Goal: Task Accomplishment & Management: Manage account settings

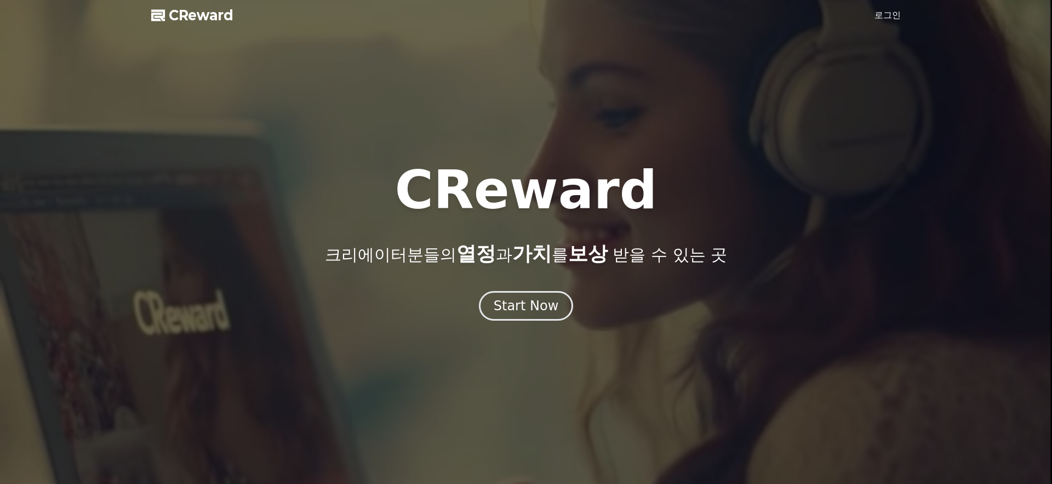
click at [890, 17] on link "로그인" at bounding box center [887, 15] width 26 height 13
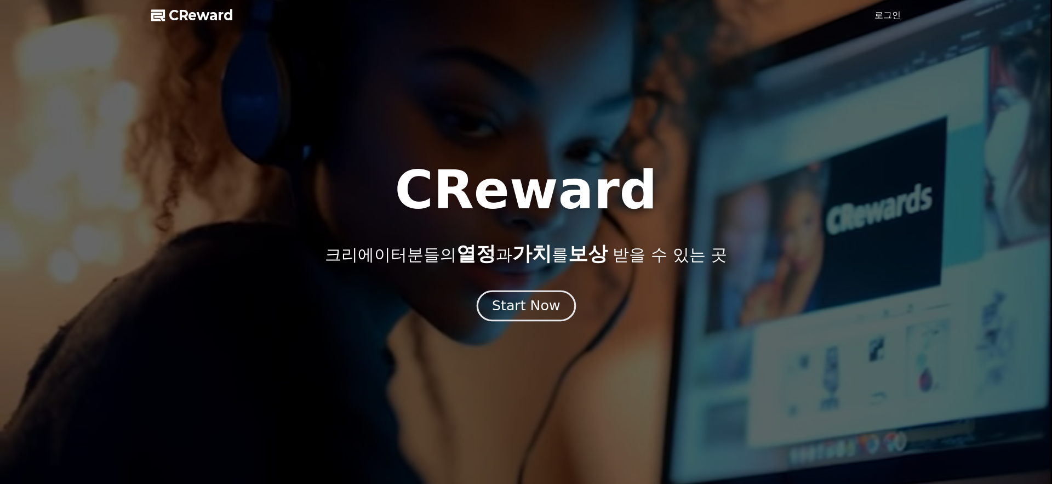
click at [533, 300] on div "Start Now" at bounding box center [526, 305] width 68 height 19
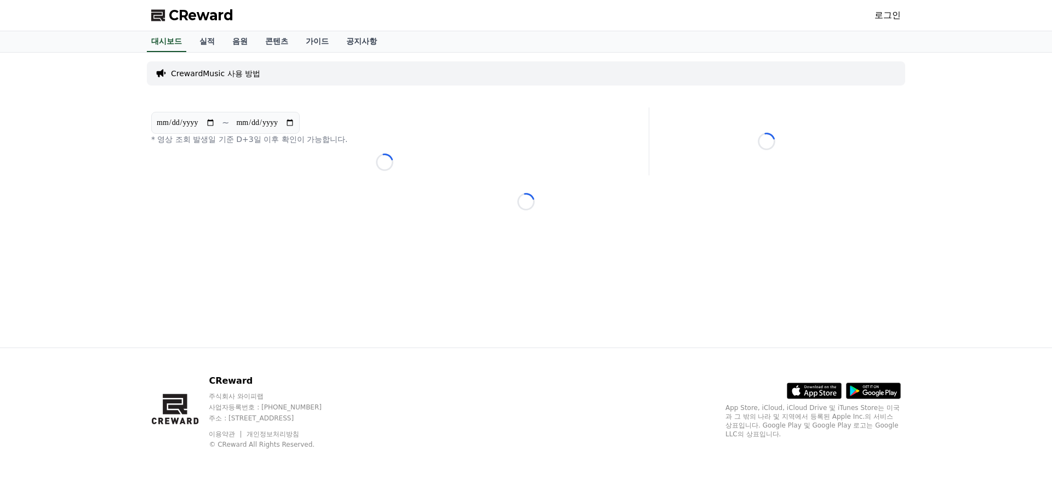
click at [883, 16] on link "로그인" at bounding box center [887, 15] width 26 height 13
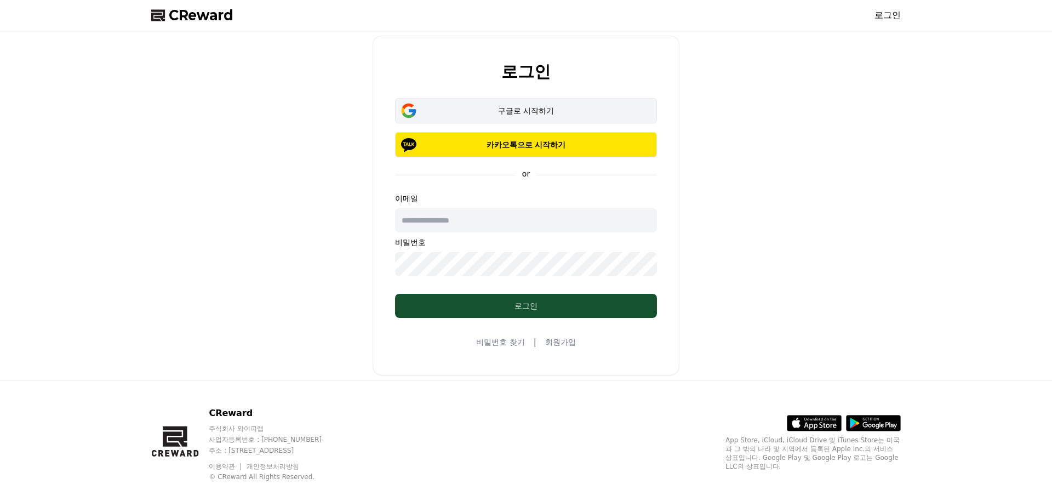
click at [585, 108] on div "구글로 시작하기" at bounding box center [526, 110] width 230 height 11
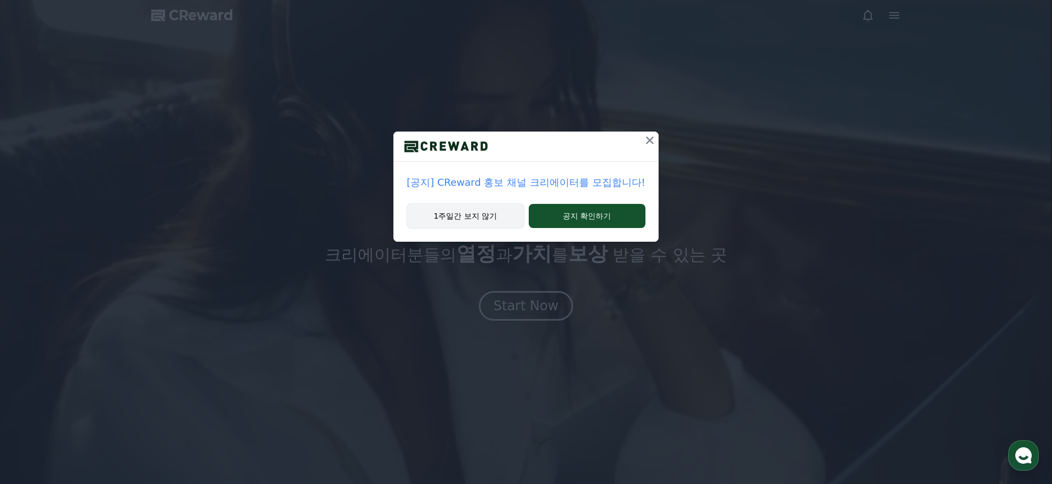
click at [484, 210] on button "1주일간 보지 않기" at bounding box center [465, 215] width 117 height 25
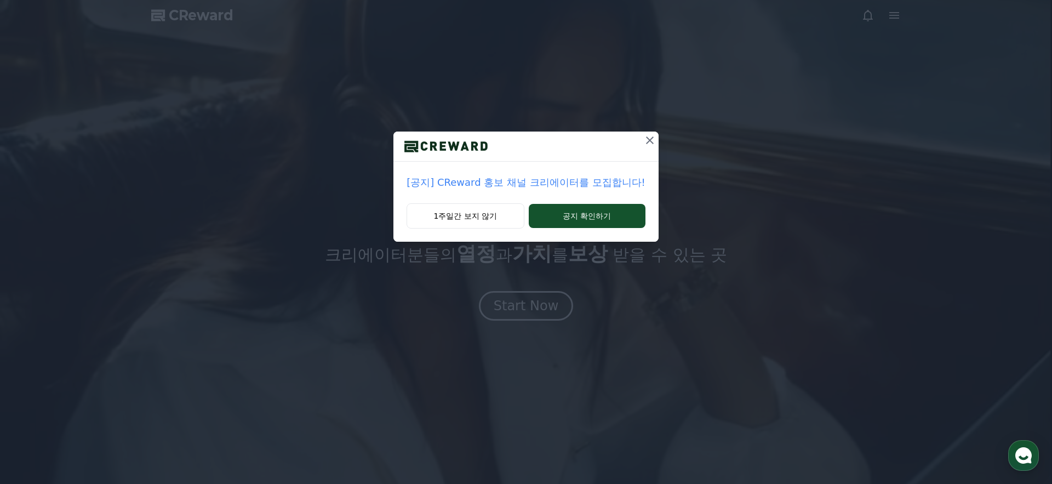
click at [491, 216] on button "1주일간 보지 않기" at bounding box center [465, 215] width 117 height 25
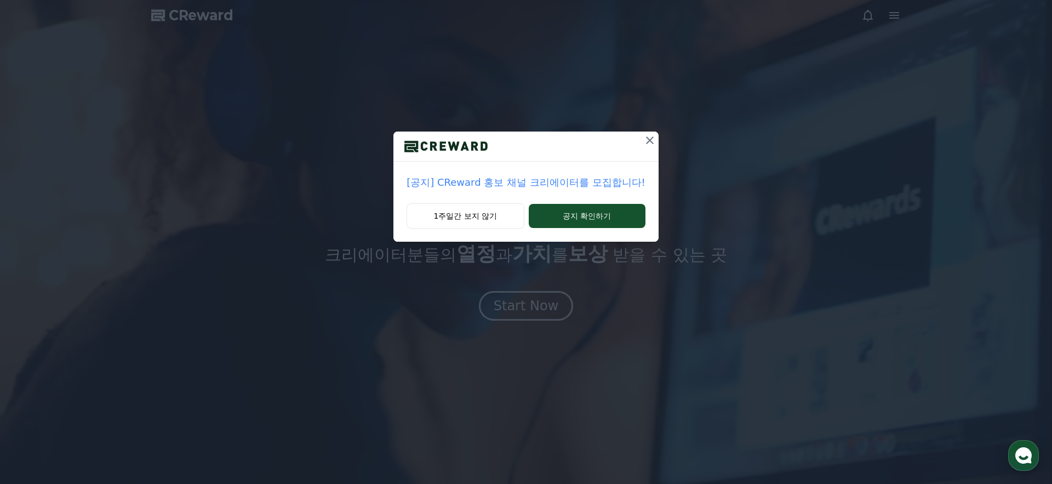
click at [643, 141] on icon at bounding box center [649, 140] width 13 height 13
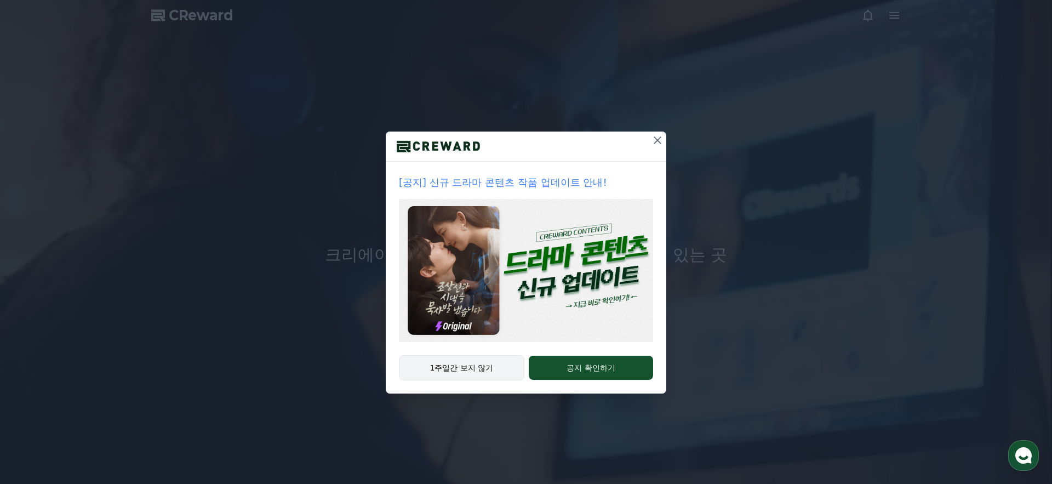
click at [474, 368] on button "1주일간 보지 않기" at bounding box center [461, 367] width 125 height 25
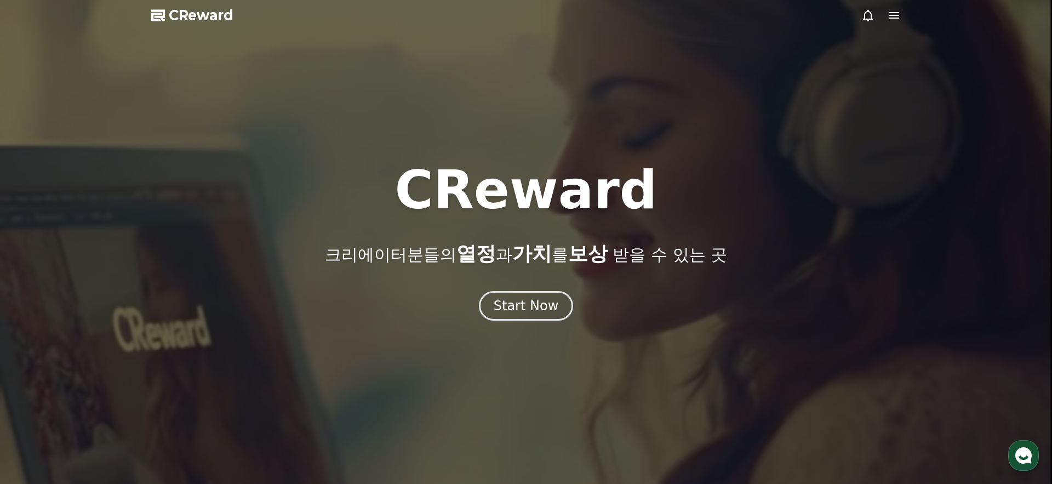
click at [892, 16] on icon at bounding box center [894, 15] width 13 height 13
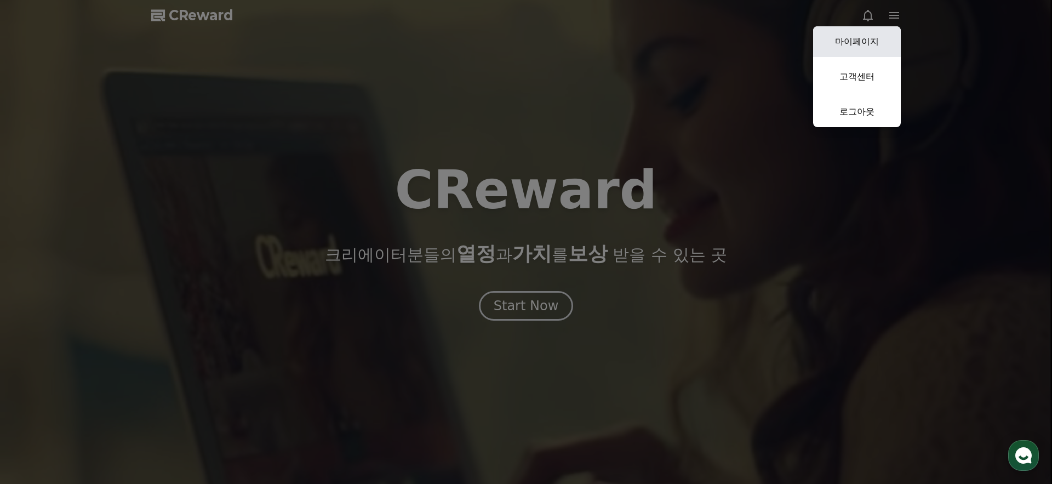
click at [860, 38] on link "마이페이지" at bounding box center [857, 41] width 88 height 31
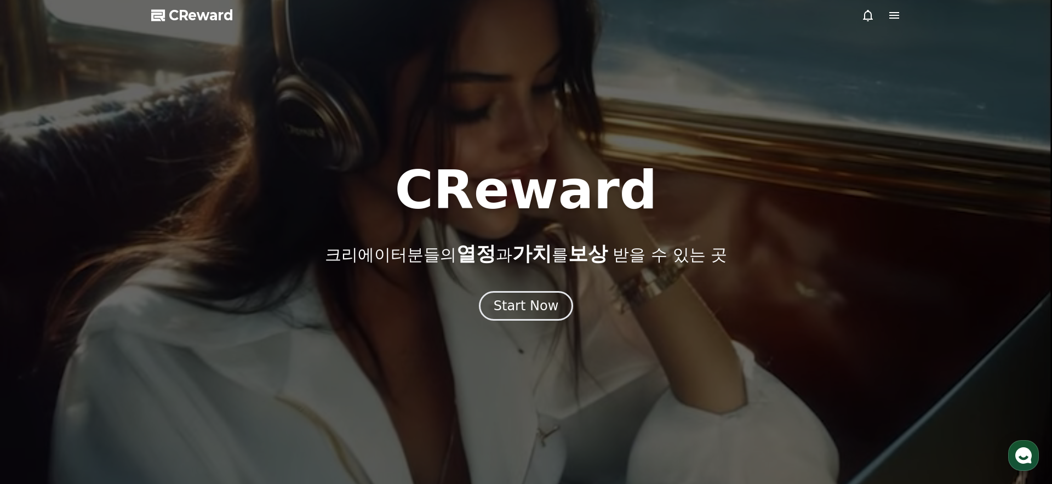
select select "**********"
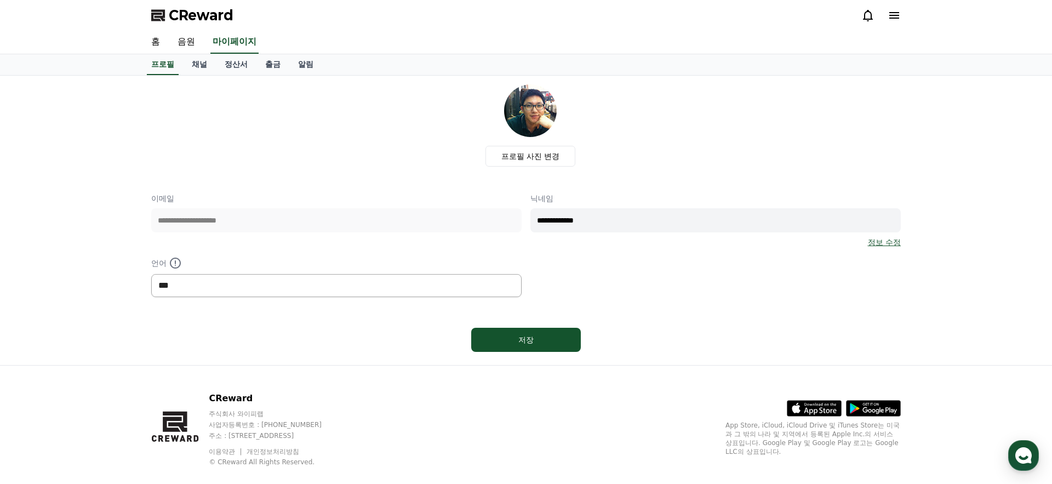
click at [333, 288] on select "*** ******* ***" at bounding box center [336, 285] width 370 height 23
click at [609, 224] on input "**********" at bounding box center [715, 220] width 370 height 24
type input "*"
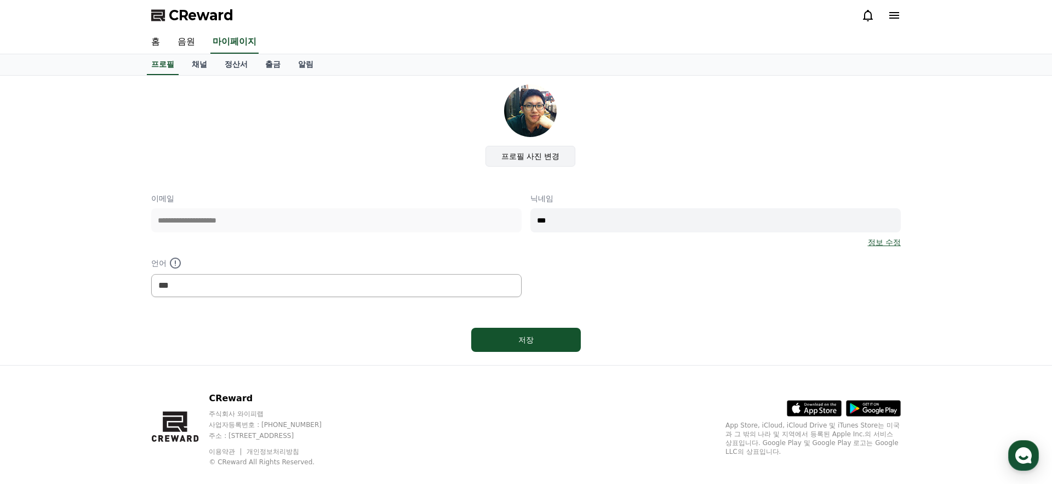
type input "***"
click at [551, 158] on label "프로필 사진 변경" at bounding box center [530, 156] width 90 height 21
click at [0, 0] on input "프로필 사진 변경" at bounding box center [0, 0] width 0 height 0
click at [540, 346] on button "저장" at bounding box center [526, 340] width 110 height 24
select select "**********"
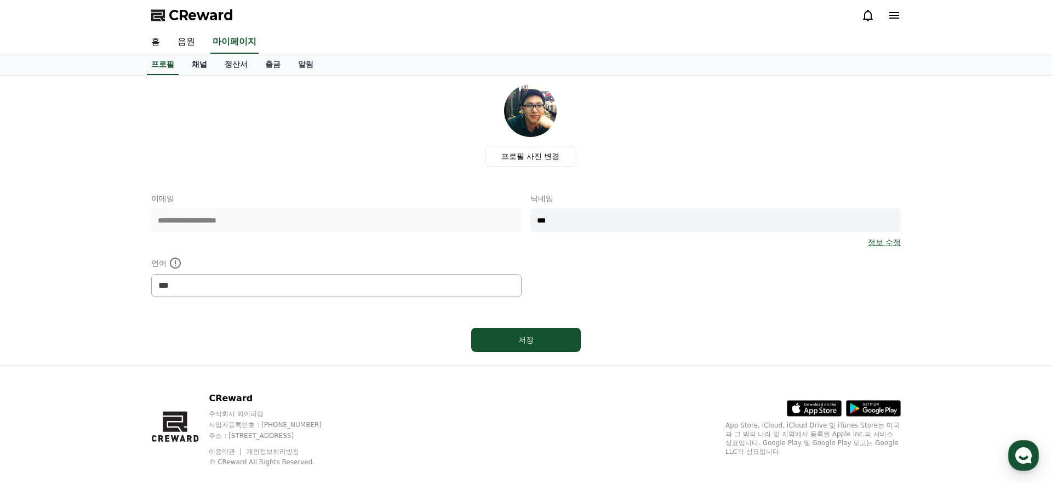
click at [201, 63] on link "채널" at bounding box center [199, 64] width 33 height 21
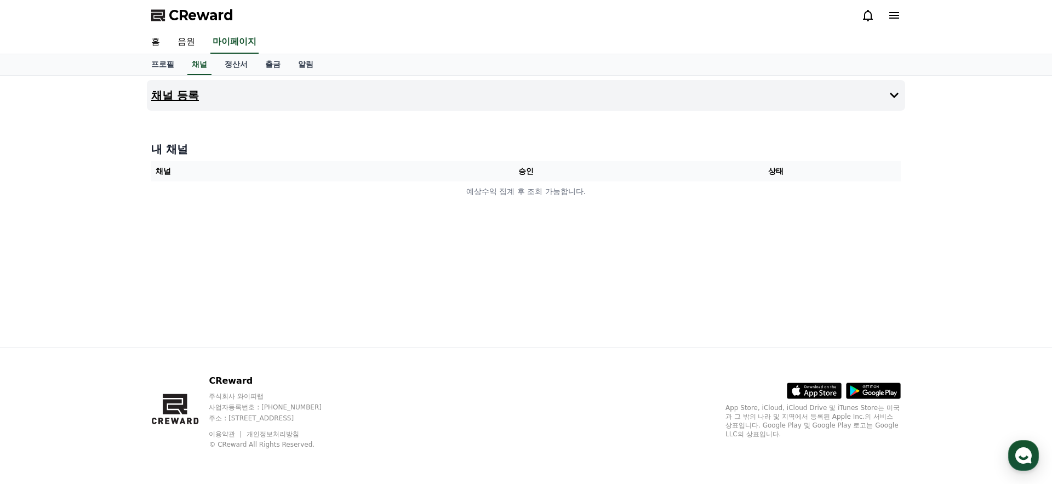
click at [797, 108] on button "채널 등록" at bounding box center [526, 95] width 758 height 31
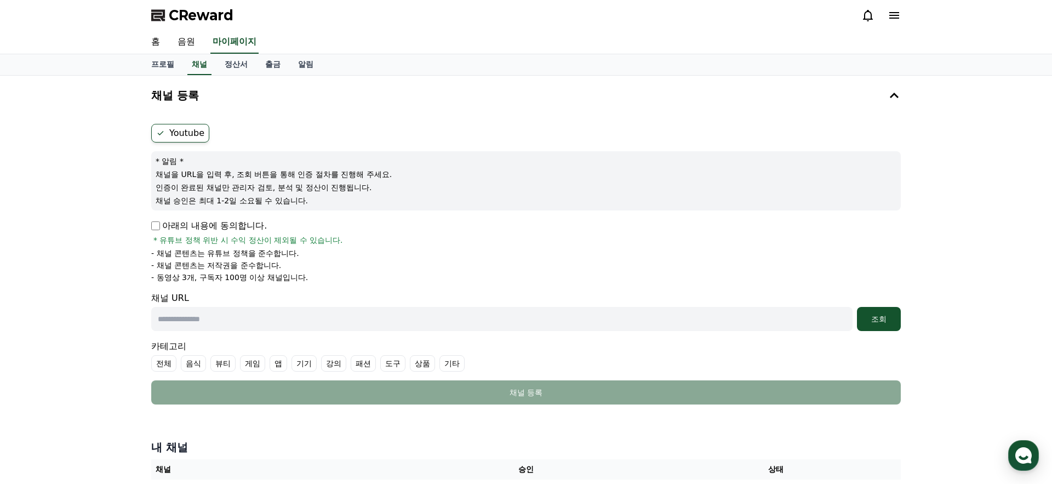
click at [224, 220] on p "아래의 내용에 동의합니다." at bounding box center [209, 225] width 116 height 13
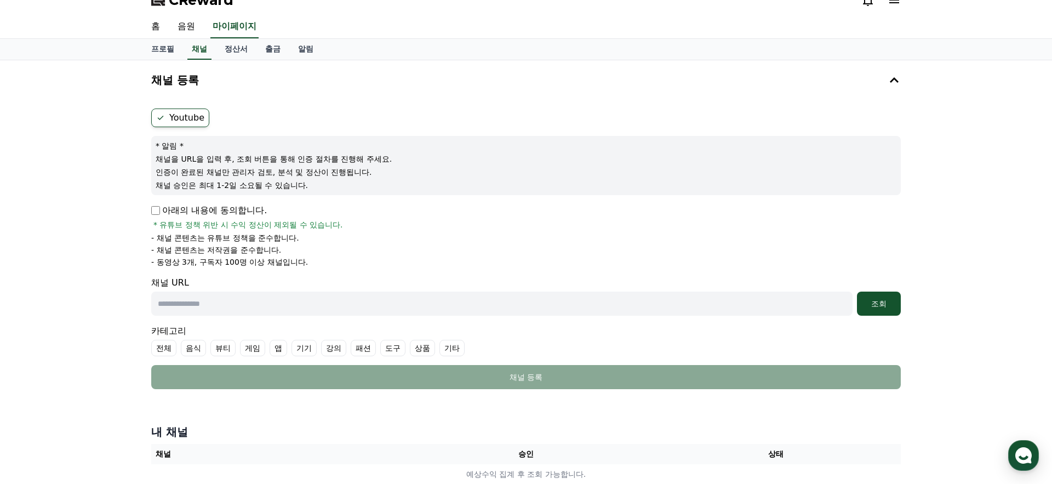
scroll to position [48, 0]
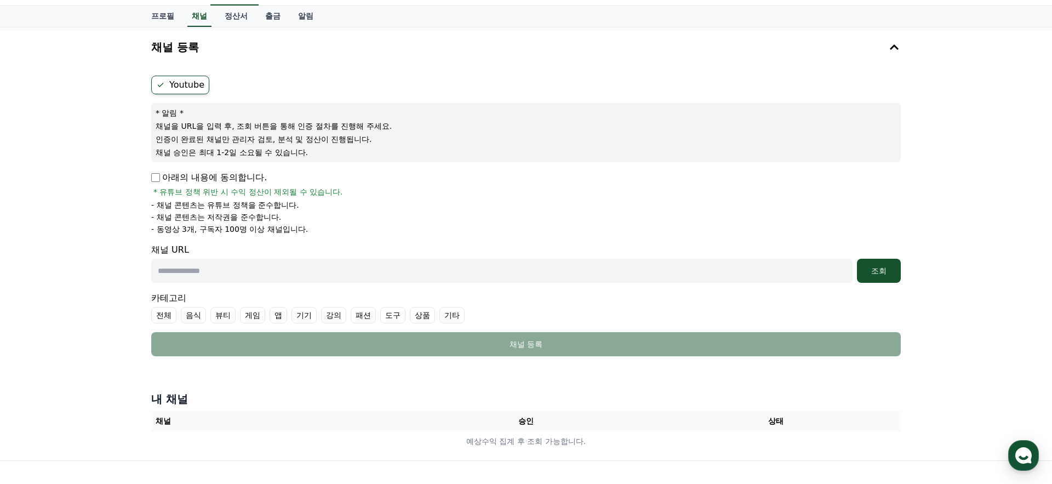
click at [304, 271] on input "text" at bounding box center [501, 271] width 701 height 24
paste input "**********"
type input "**********"
click at [874, 276] on div "조회" at bounding box center [878, 270] width 35 height 11
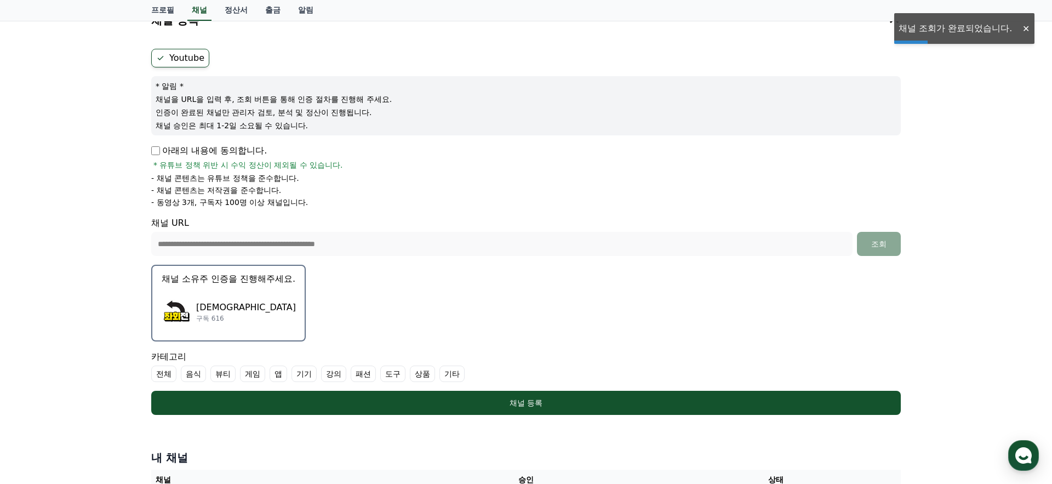
scroll to position [81, 0]
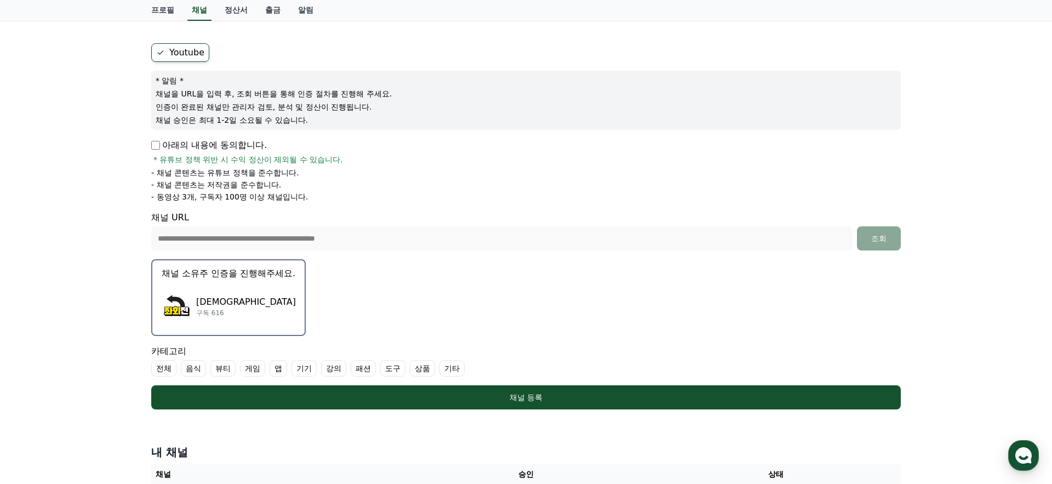
click at [234, 306] on div "좌회전 구독 616" at bounding box center [228, 306] width 135 height 44
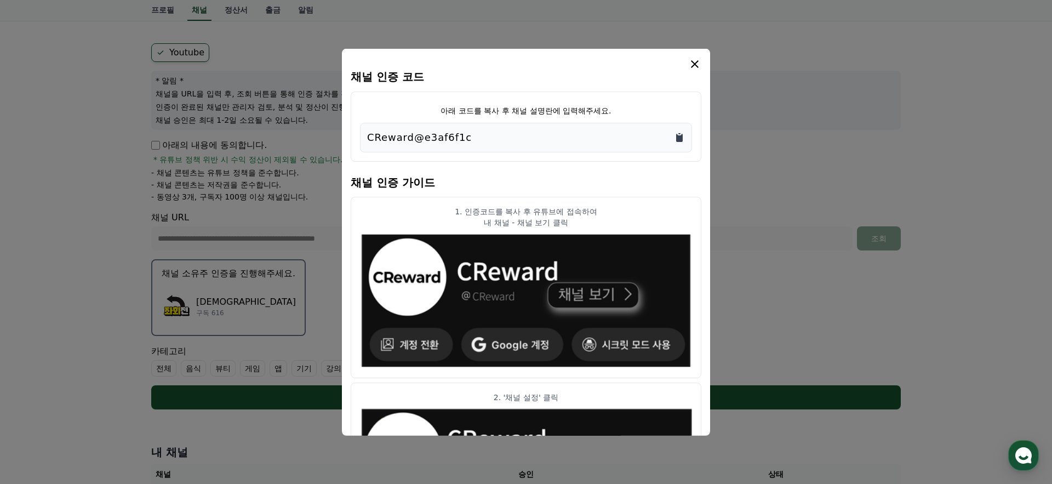
click at [683, 135] on icon "Copy to clipboard" at bounding box center [679, 136] width 11 height 11
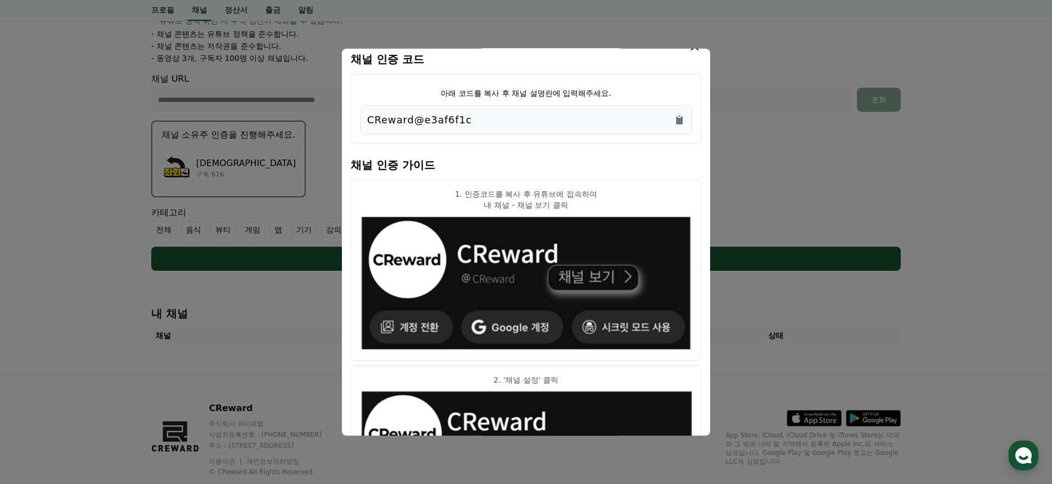
scroll to position [0, 0]
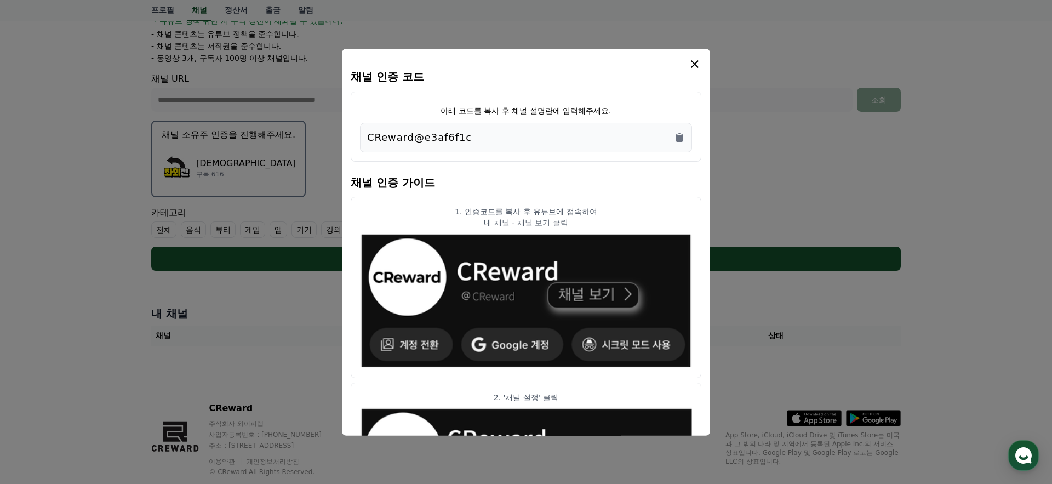
drag, startPoint x: 695, startPoint y: 62, endPoint x: 675, endPoint y: 64, distance: 20.3
click at [695, 62] on icon "modal" at bounding box center [695, 64] width 8 height 8
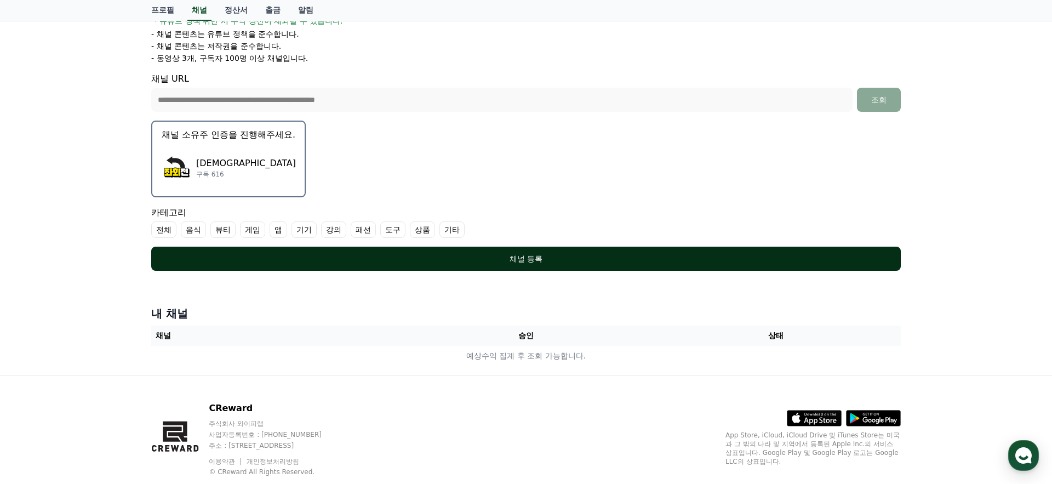
click at [541, 254] on div "채널 등록" at bounding box center [526, 258] width 706 height 11
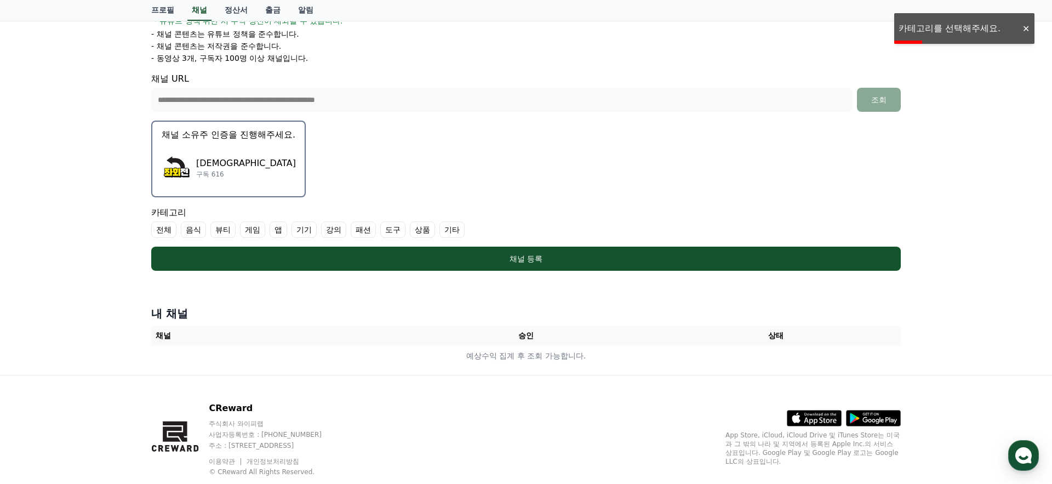
click at [439, 231] on label "기타" at bounding box center [451, 229] width 25 height 16
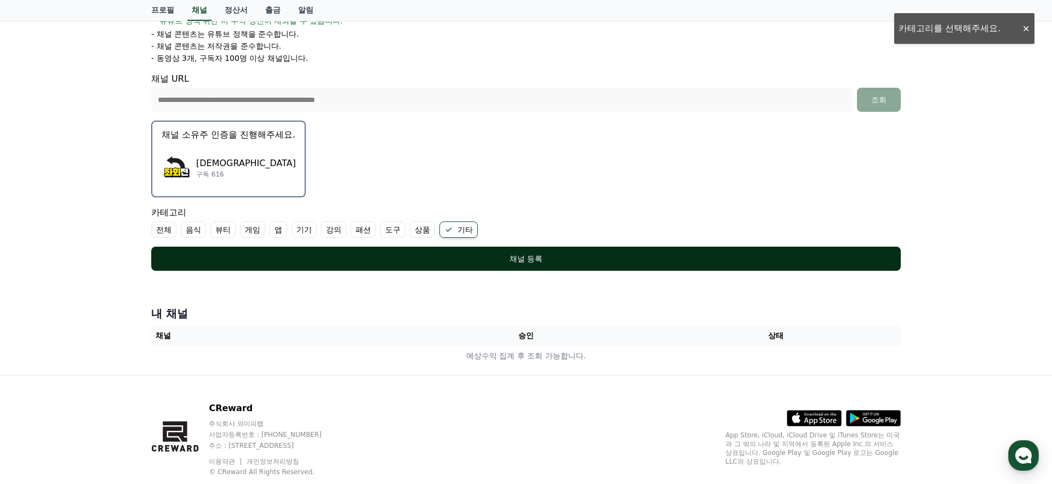
click at [550, 254] on div "채널 등록" at bounding box center [526, 258] width 706 height 11
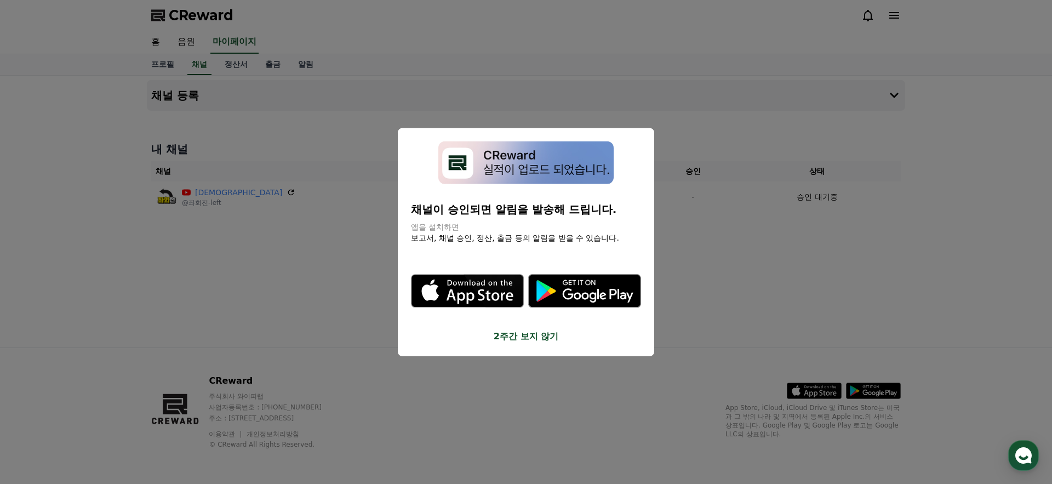
click at [541, 334] on button "2주간 보지 않기" at bounding box center [526, 336] width 230 height 13
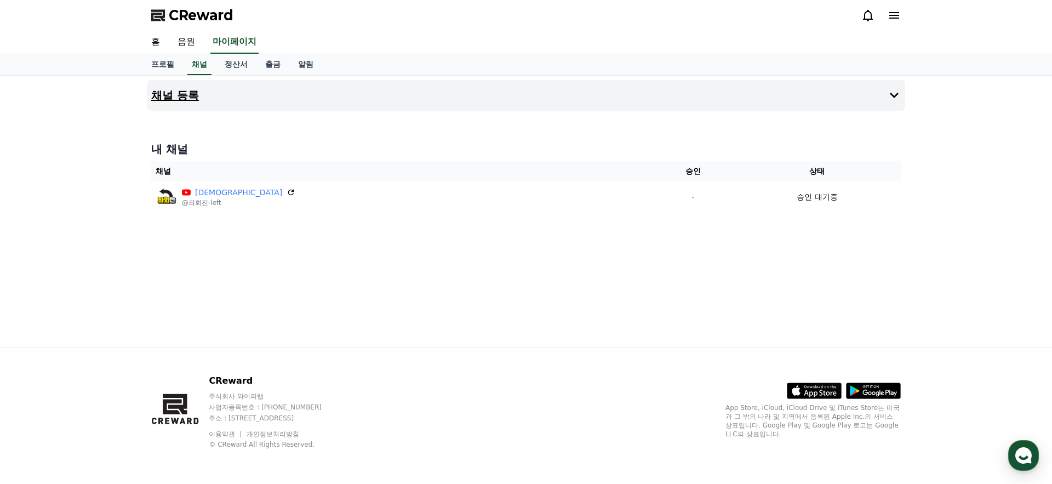
click at [516, 95] on button "채널 등록" at bounding box center [526, 95] width 758 height 31
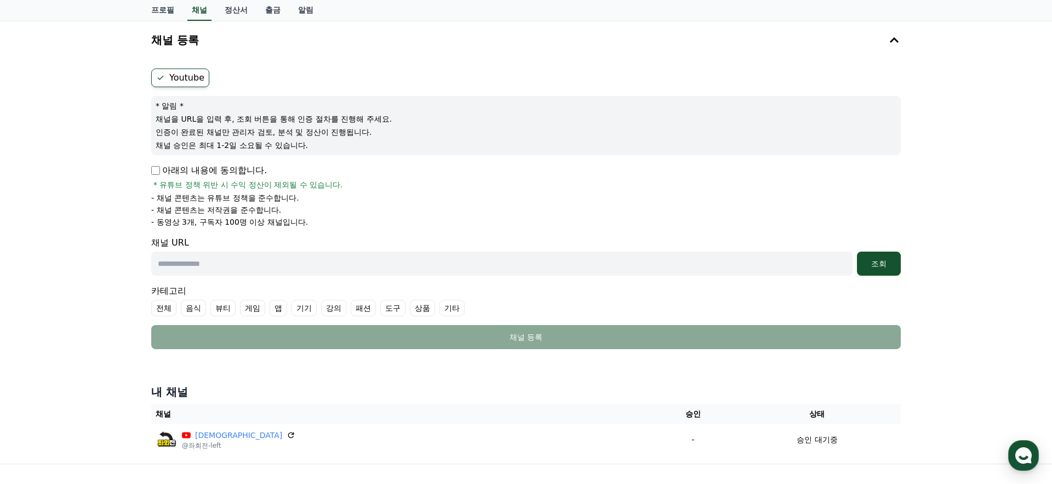
scroll to position [65, 0]
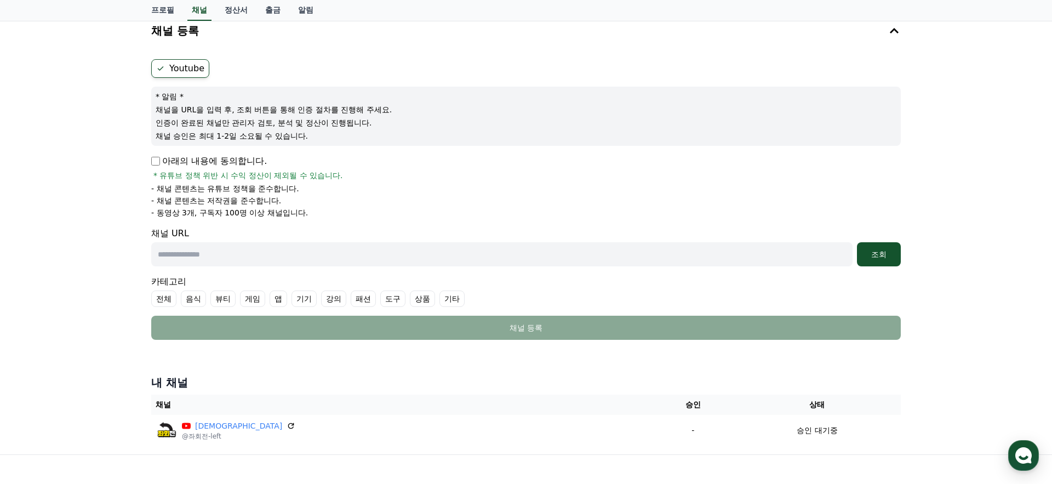
click at [219, 160] on p "아래의 내용에 동의합니다." at bounding box center [209, 161] width 116 height 13
click at [312, 248] on input "text" at bounding box center [501, 254] width 701 height 24
paste input "**********"
type input "**********"
click at [873, 260] on button "조회" at bounding box center [879, 254] width 44 height 24
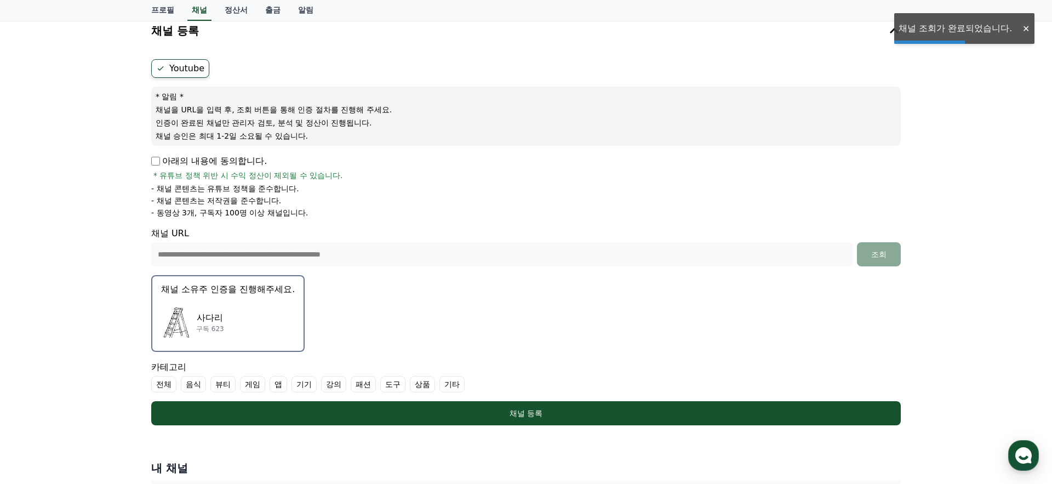
click at [250, 323] on div "[DEMOGRAPHIC_DATA] 구독 623" at bounding box center [228, 322] width 134 height 44
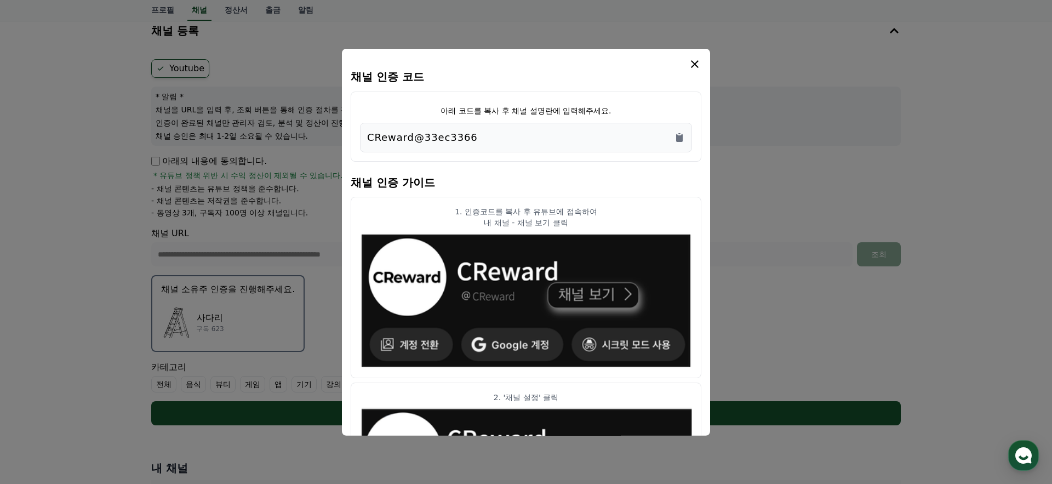
drag, startPoint x: 679, startPoint y: 135, endPoint x: 672, endPoint y: 137, distance: 7.3
click at [679, 135] on icon "Copy to clipboard" at bounding box center [679, 137] width 7 height 8
drag, startPoint x: 695, startPoint y: 62, endPoint x: 671, endPoint y: 92, distance: 38.6
click at [695, 62] on icon "modal" at bounding box center [694, 63] width 13 height 13
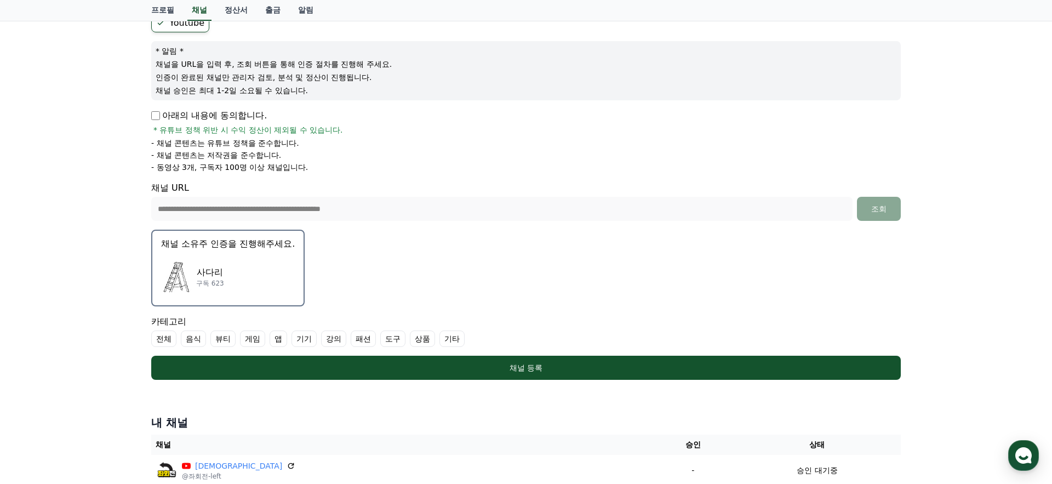
scroll to position [118, 0]
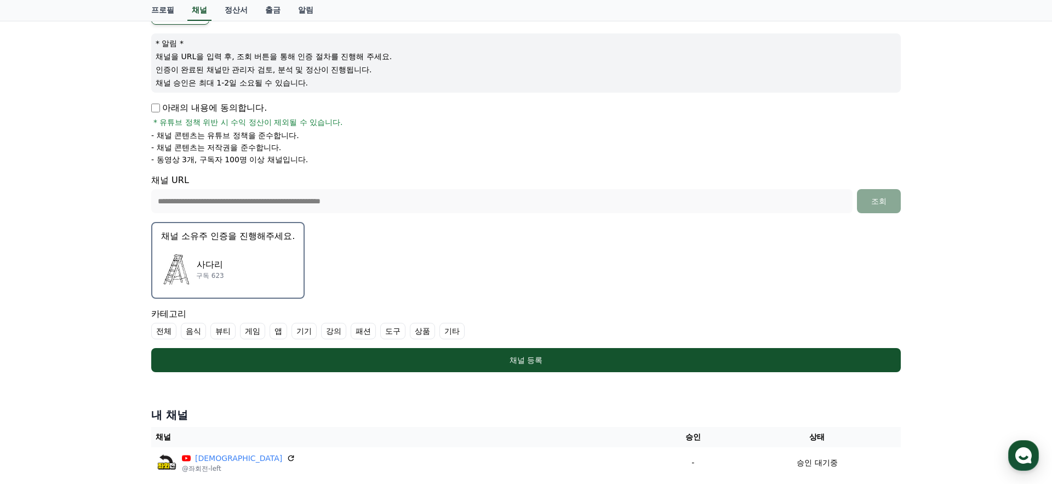
click at [439, 329] on label "기타" at bounding box center [451, 331] width 25 height 16
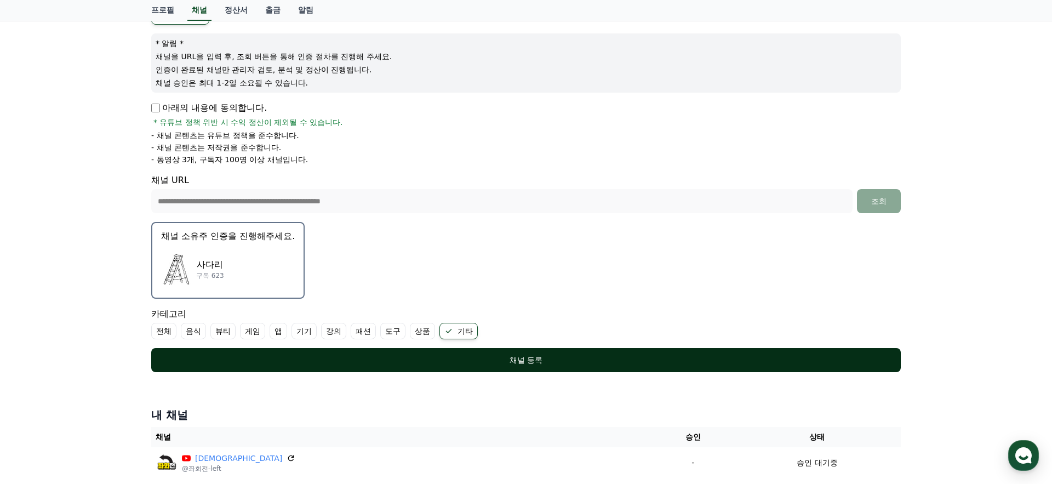
click at [519, 364] on div "채널 등록" at bounding box center [526, 359] width 706 height 11
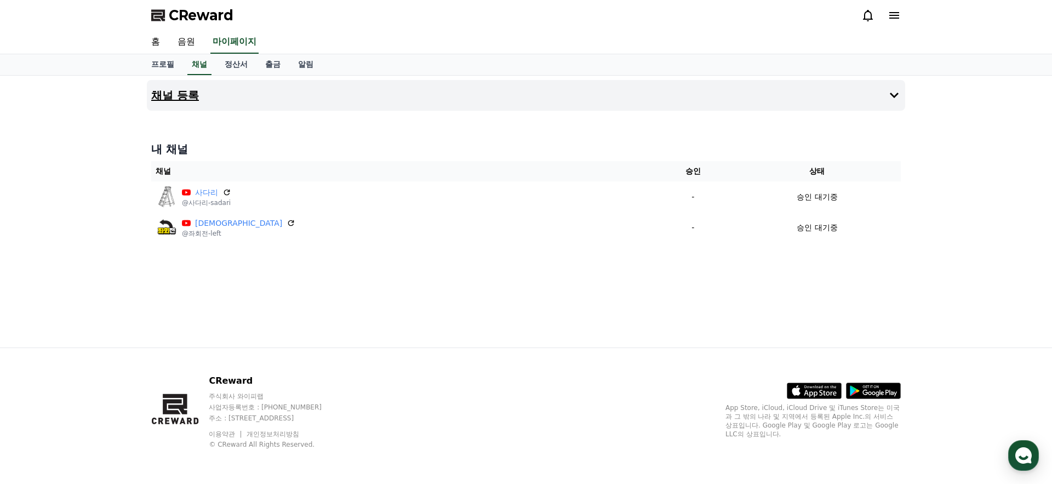
click at [688, 90] on button "채널 등록" at bounding box center [526, 95] width 758 height 31
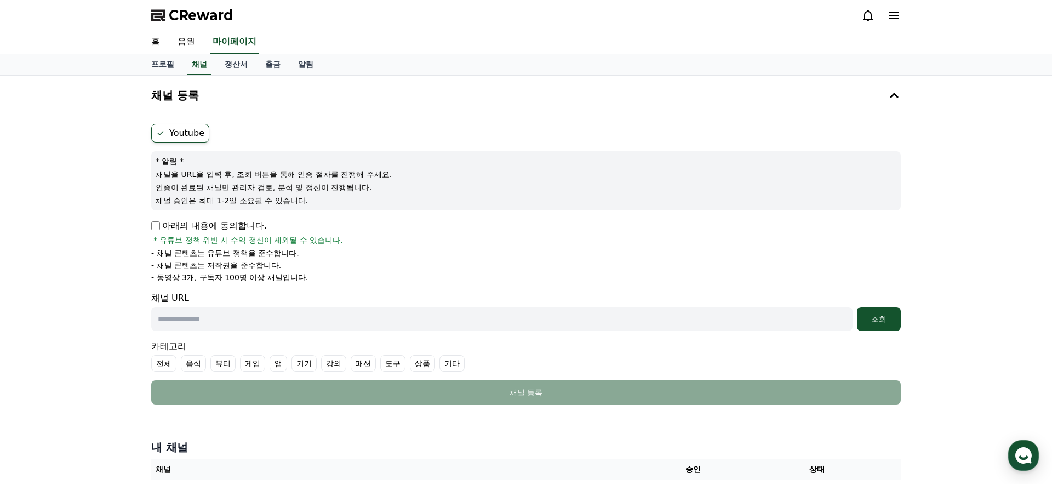
click at [291, 316] on input "text" at bounding box center [501, 319] width 701 height 24
paste input "**********"
type input "**********"
click at [886, 325] on button "조회" at bounding box center [879, 319] width 44 height 24
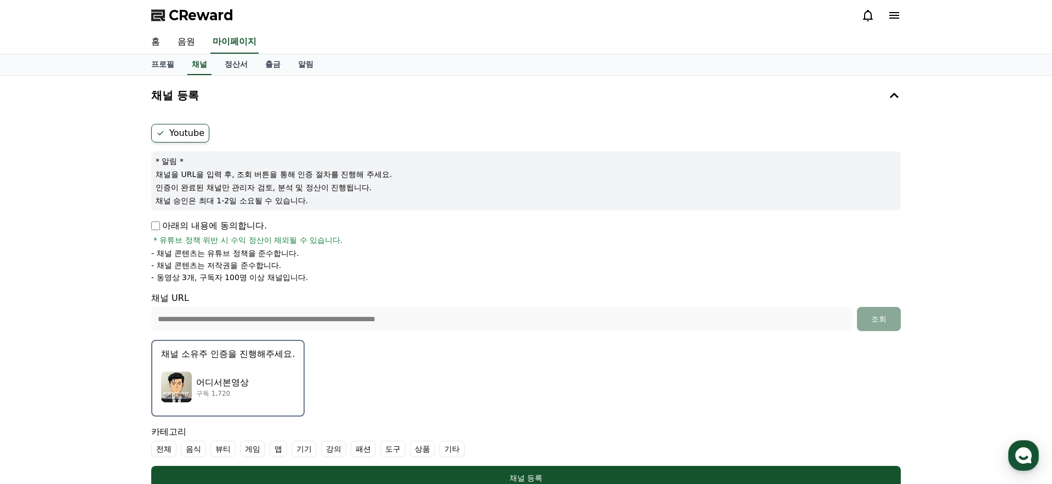
scroll to position [113, 0]
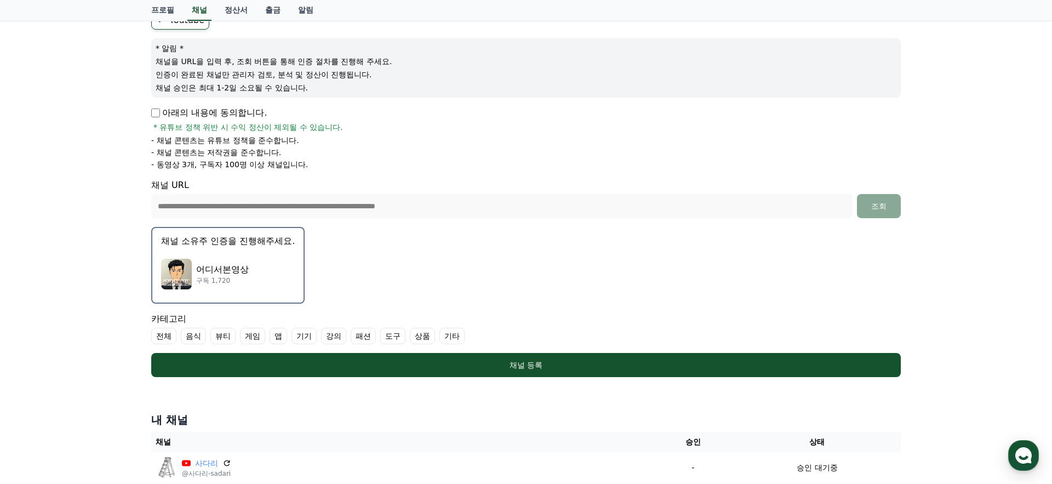
click at [285, 268] on button "채널 소유주 인증을 진행해주세요. 어디서본영상 구독 1,720" at bounding box center [227, 265] width 153 height 77
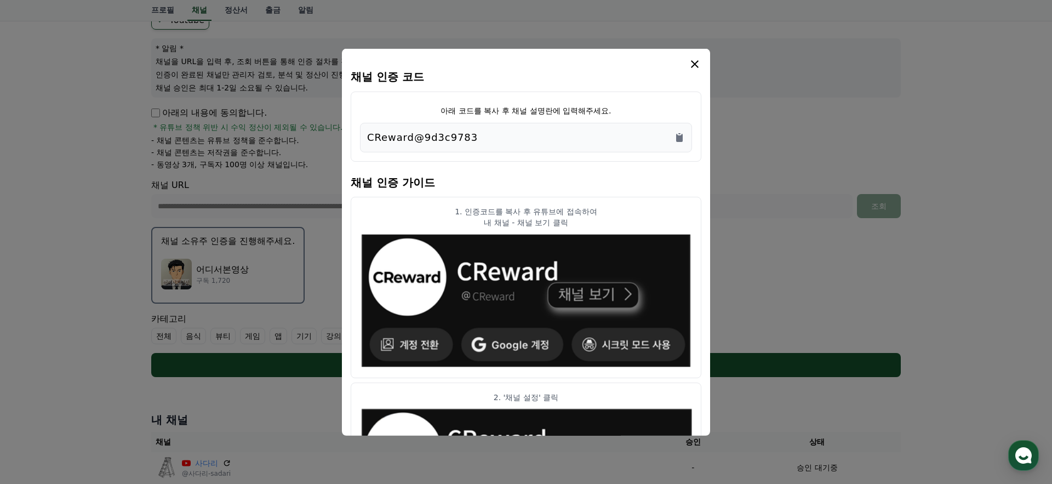
click at [679, 130] on div "CReward@9d3c9783" at bounding box center [526, 136] width 318 height 15
click at [679, 136] on icon "Copy to clipboard" at bounding box center [679, 137] width 7 height 8
click at [694, 65] on icon "modal" at bounding box center [695, 64] width 8 height 8
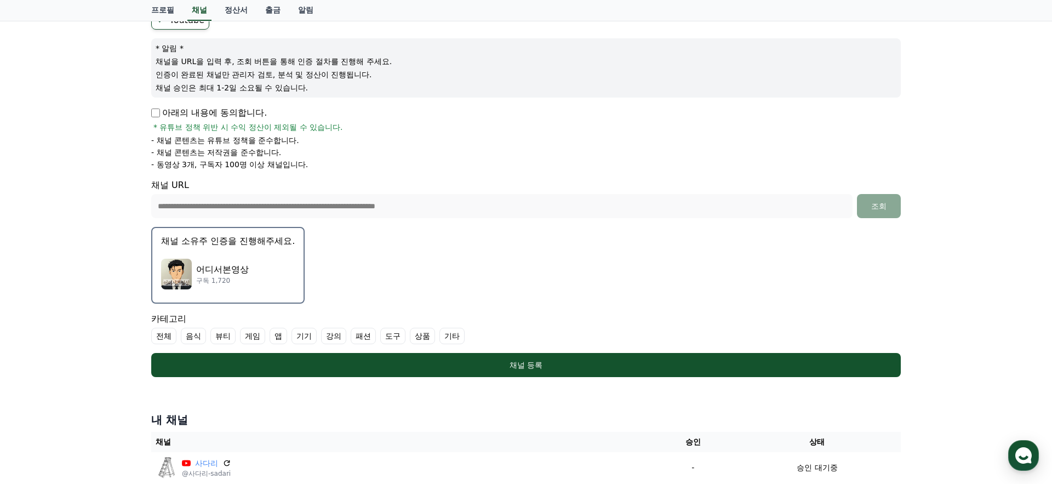
click at [439, 331] on label "기타" at bounding box center [451, 336] width 25 height 16
click at [351, 340] on label "패션" at bounding box center [363, 336] width 25 height 16
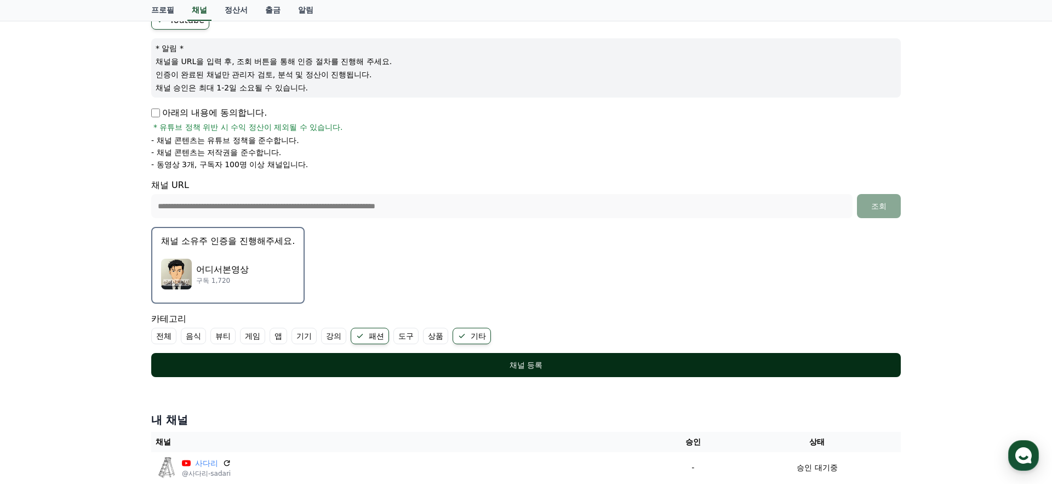
click at [524, 358] on button "채널 등록" at bounding box center [525, 365] width 749 height 24
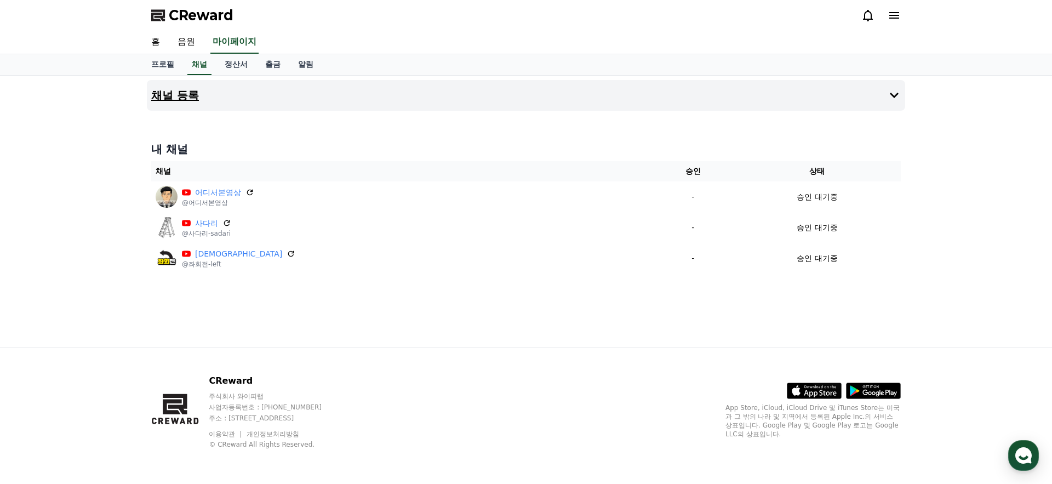
click at [895, 94] on icon at bounding box center [894, 95] width 13 height 13
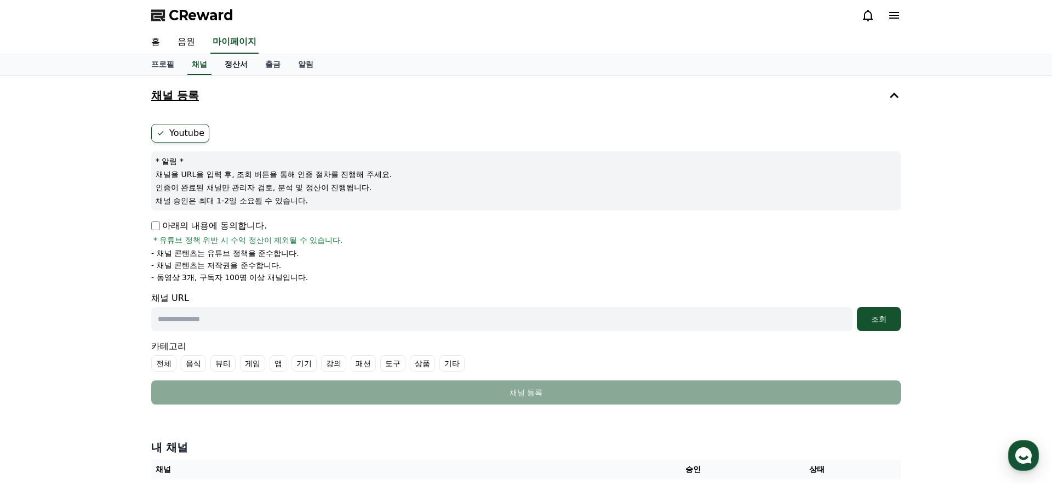
click at [233, 65] on link "정산서" at bounding box center [236, 64] width 41 height 21
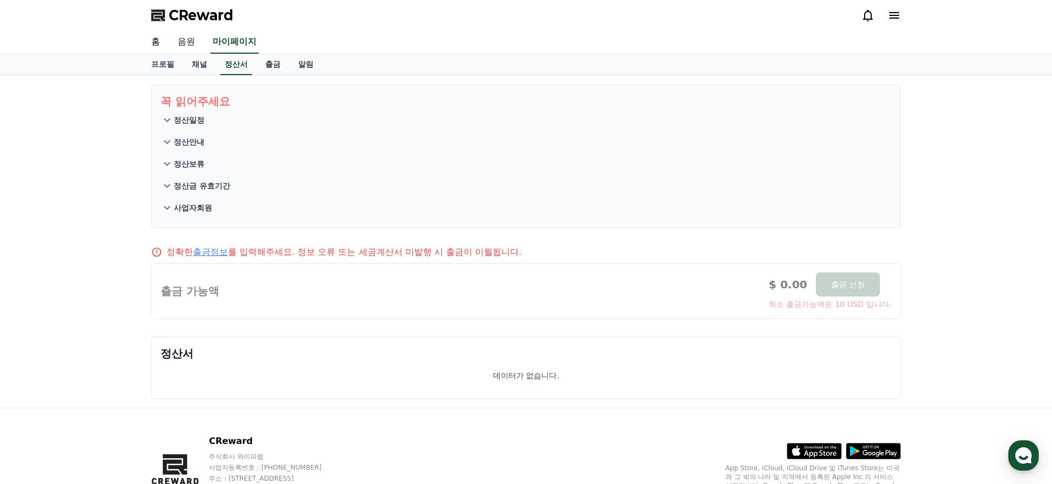
click at [185, 44] on link "음원" at bounding box center [186, 42] width 35 height 23
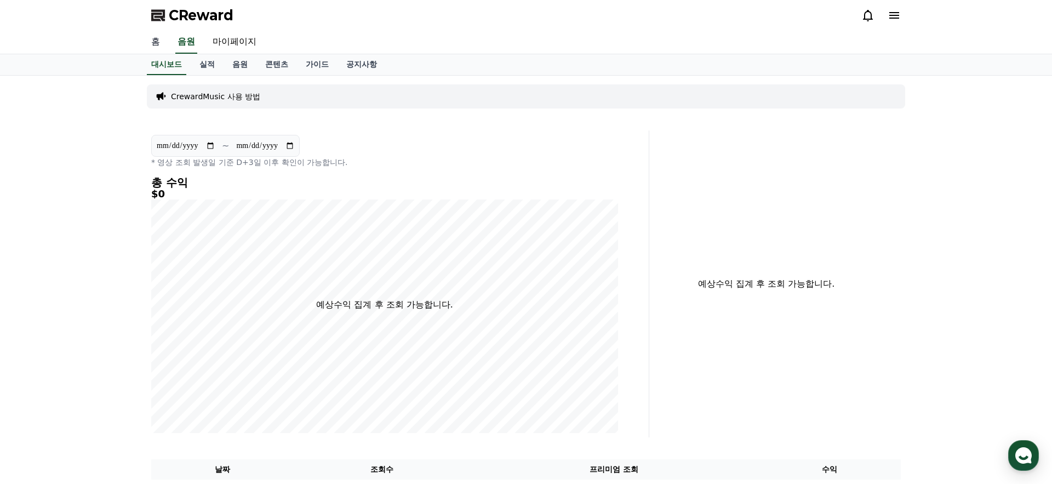
click at [158, 44] on link "홈" at bounding box center [155, 42] width 26 height 23
